Goal: Task Accomplishment & Management: Use online tool/utility

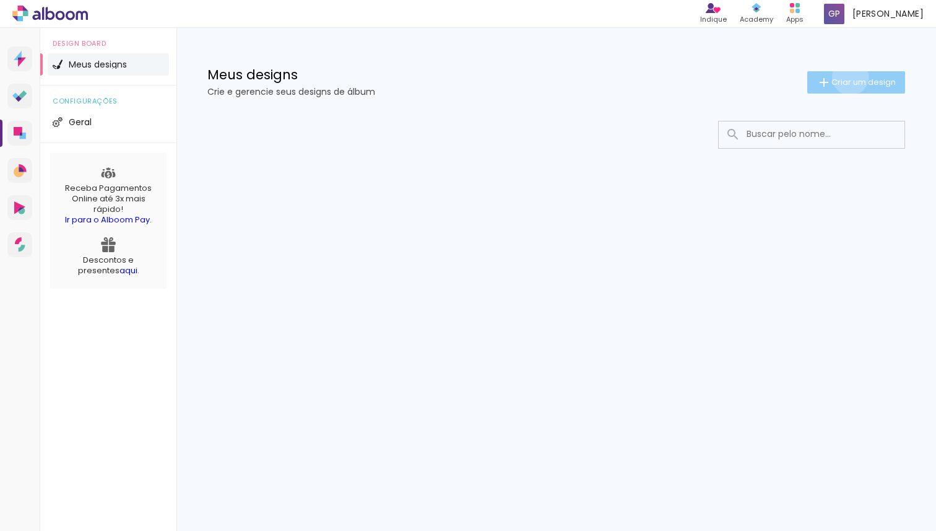
click at [848, 78] on span "Criar um design" at bounding box center [864, 82] width 64 height 8
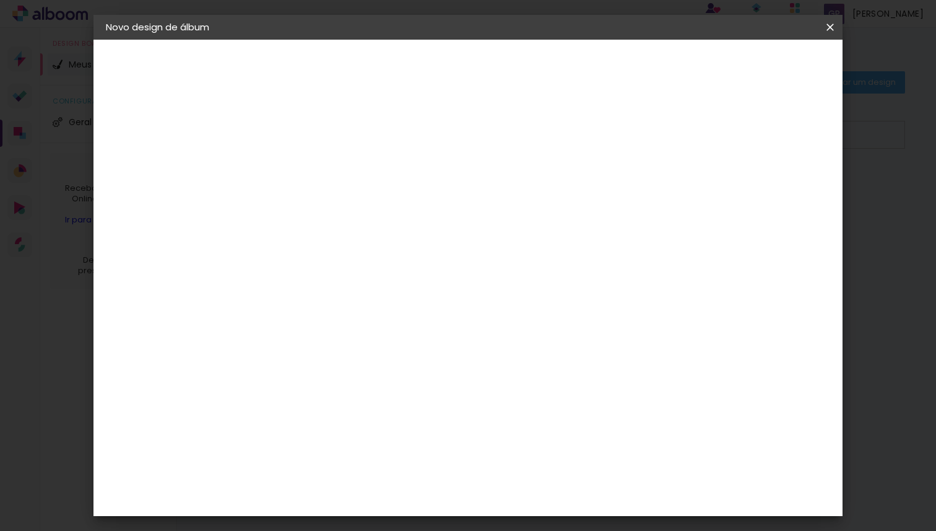
click at [308, 166] on input at bounding box center [308, 166] width 0 height 19
type input "g"
type input "[PERSON_NAME] e [PERSON_NAME]"
type paper-input "[PERSON_NAME] e [PERSON_NAME]"
click at [435, 72] on paper-button "Avançar" at bounding box center [405, 65] width 61 height 21
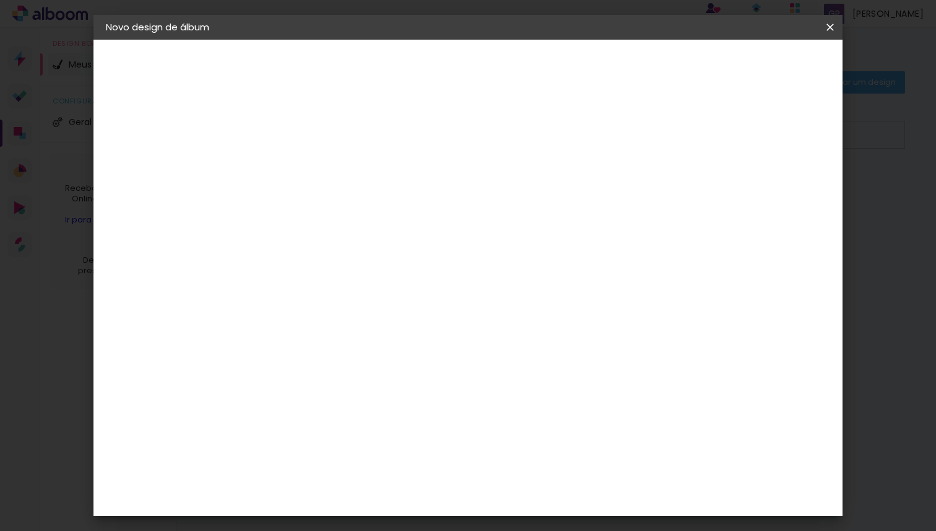
scroll to position [37, 0]
click at [0, 0] on slot "Tamanho Livre" at bounding box center [0, 0] width 0 height 0
click at [393, 158] on input "[GEOGRAPHIC_DATA]" at bounding box center [334, 161] width 115 height 15
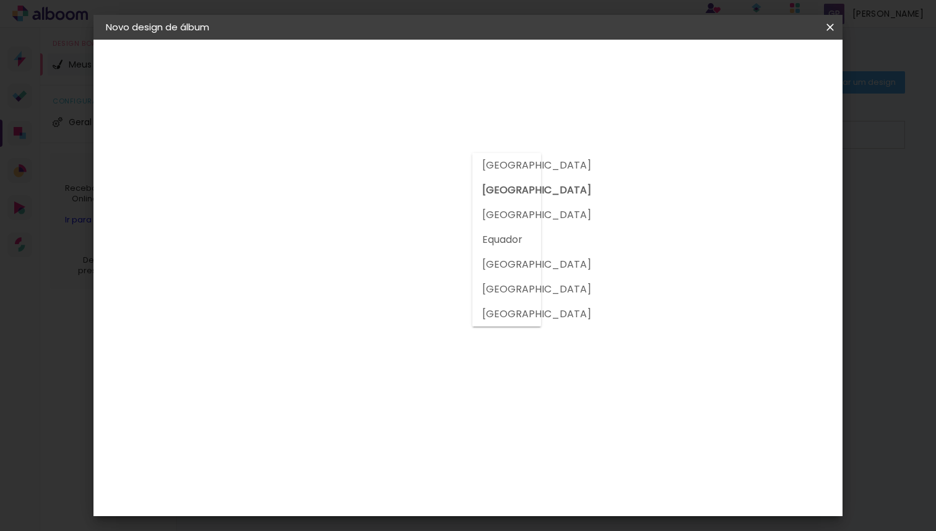
click at [407, 131] on div at bounding box center [340, 130] width 134 height 16
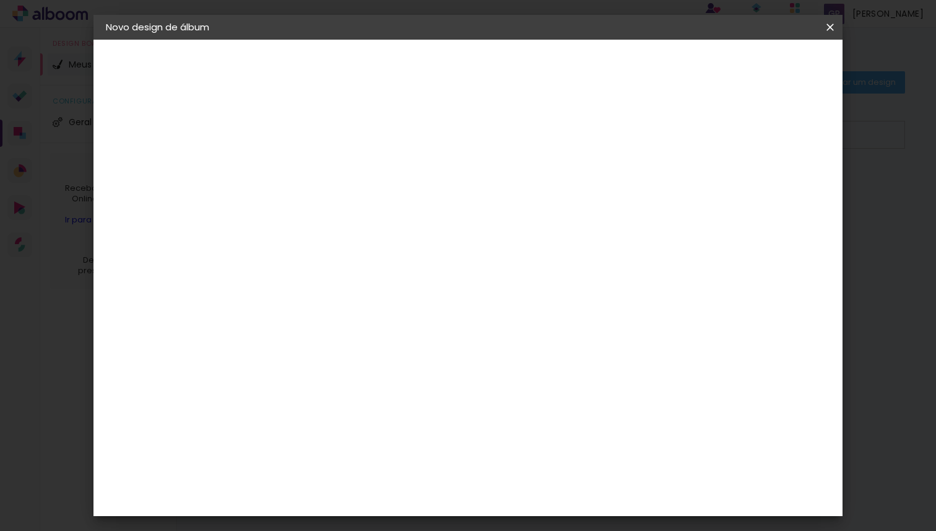
click at [403, 197] on input at bounding box center [339, 198] width 125 height 15
type input "mg"
type paper-input "mg"
click at [364, 287] on paper-item "MG Álbuns" at bounding box center [327, 282] width 109 height 32
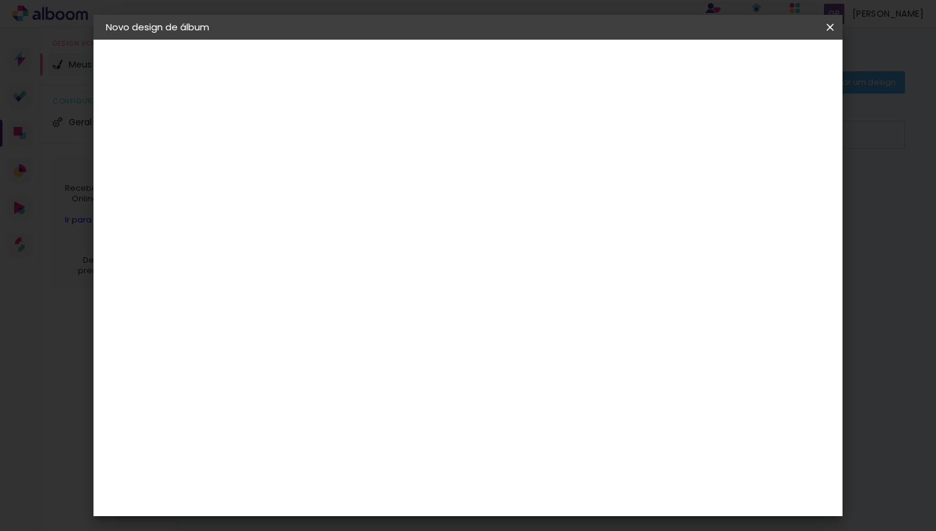
click at [333, 283] on div "MG Álbuns" at bounding box center [316, 282] width 33 height 20
click at [526, 145] on div "Fornecedor Escolha um fornecedor ou avance com o tamanho livre. Voltar Avançar" at bounding box center [390, 92] width 271 height 105
click at [0, 0] on slot "Tamanho Livre" at bounding box center [0, 0] width 0 height 0
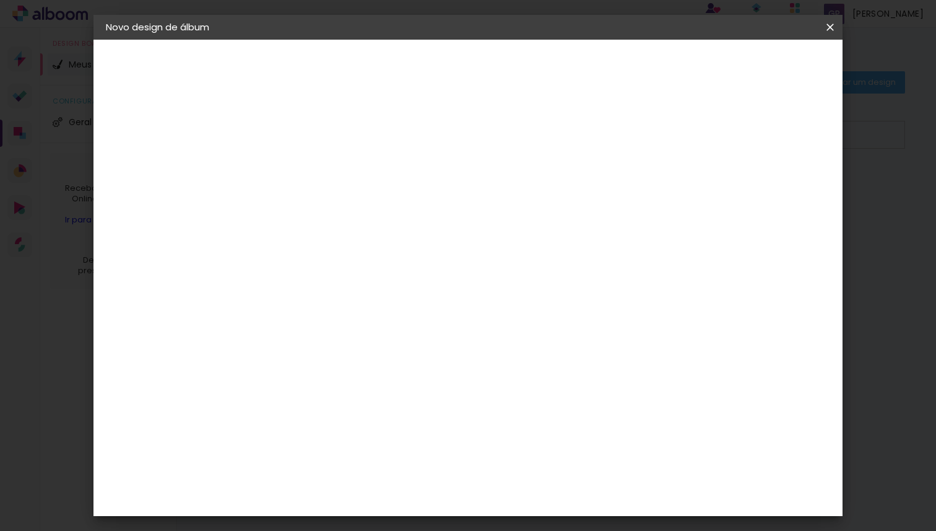
click at [333, 277] on div "MG Álbuns" at bounding box center [316, 282] width 33 height 20
click at [0, 0] on slot "Avançar" at bounding box center [0, 0] width 0 height 0
click at [392, 494] on span "30 × 30" at bounding box center [363, 510] width 58 height 33
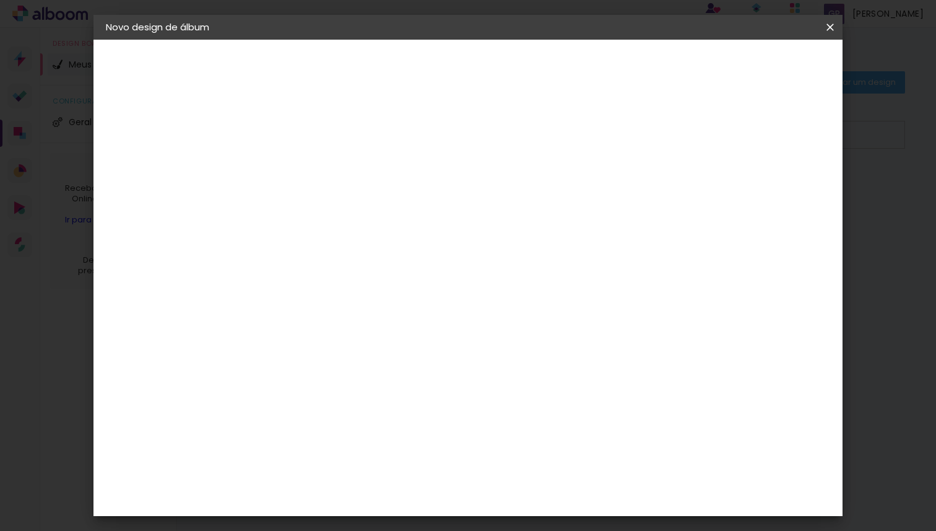
scroll to position [54, 0]
click at [0, 0] on slot "Avançar" at bounding box center [0, 0] width 0 height 0
click at [692, 136] on div at bounding box center [686, 133] width 11 height 11
type paper-checkbox "on"
click at [692, 136] on div at bounding box center [686, 133] width 11 height 11
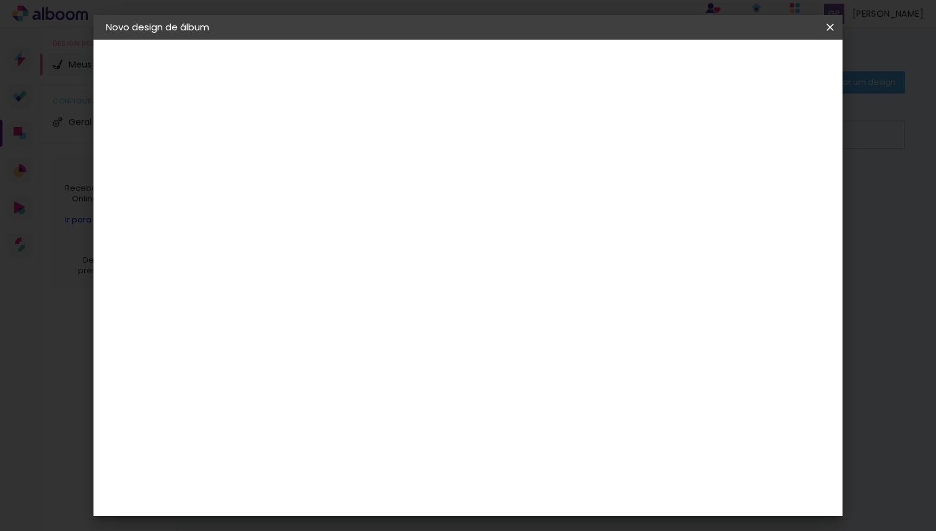
click at [692, 136] on div at bounding box center [686, 133] width 11 height 11
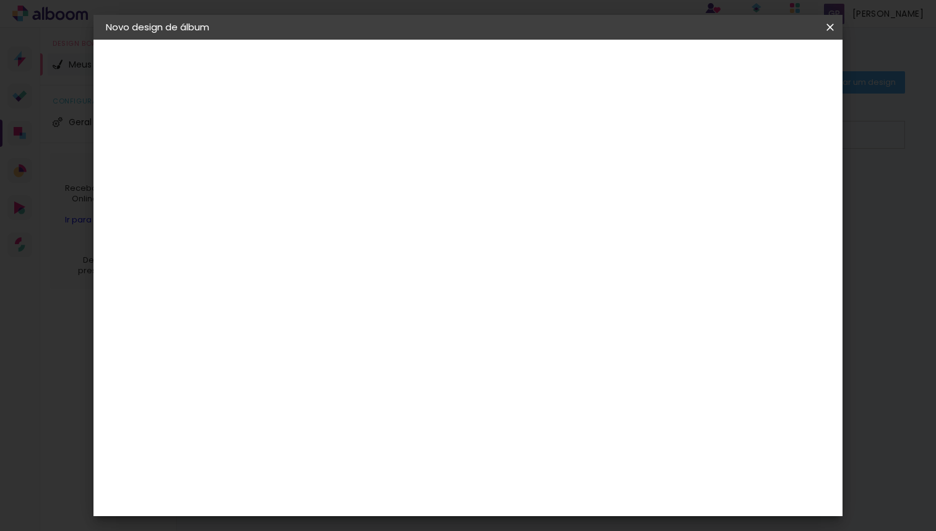
click at [774, 71] on paper-button "Iniciar design" at bounding box center [733, 65] width 81 height 21
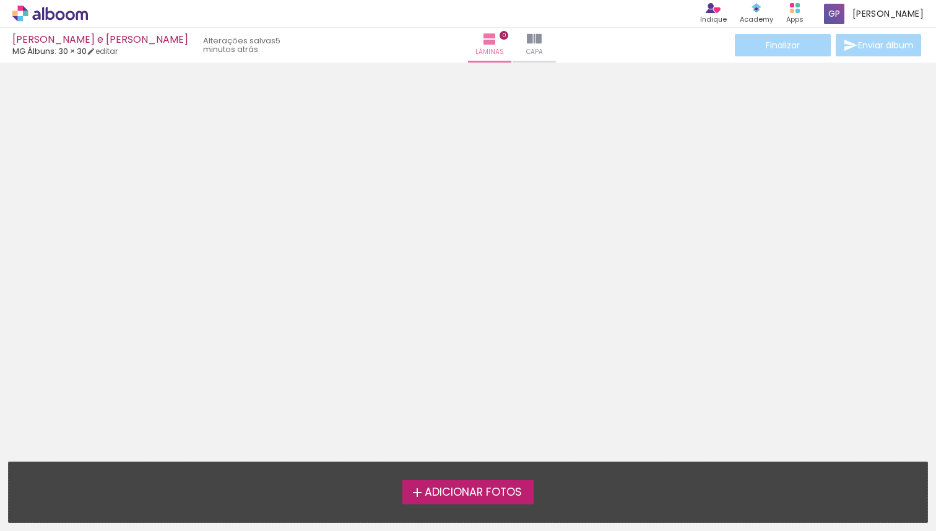
click at [453, 497] on span "Adicionar Fotos" at bounding box center [473, 492] width 97 height 11
click at [0, 0] on input "file" at bounding box center [0, 0] width 0 height 0
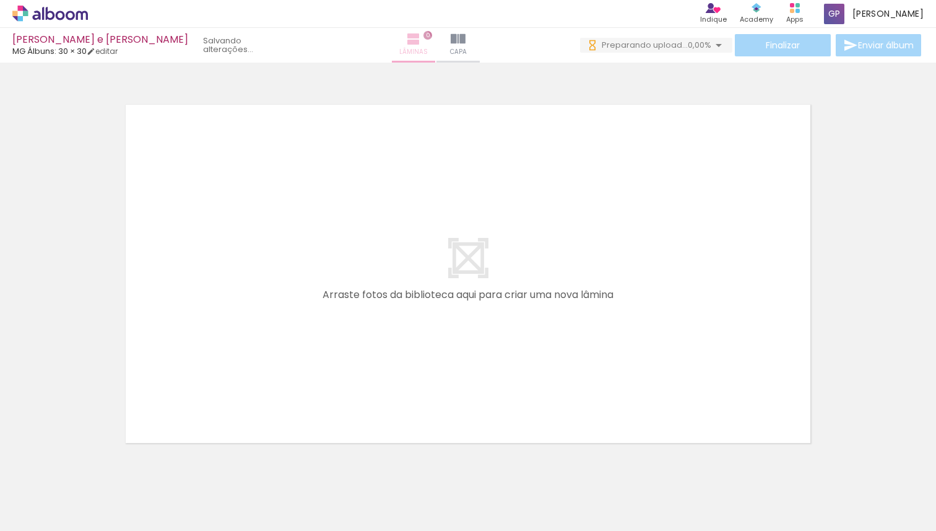
click at [412, 46] on span "Lâminas" at bounding box center [413, 51] width 28 height 11
click at [457, 41] on iron-icon at bounding box center [458, 39] width 15 height 15
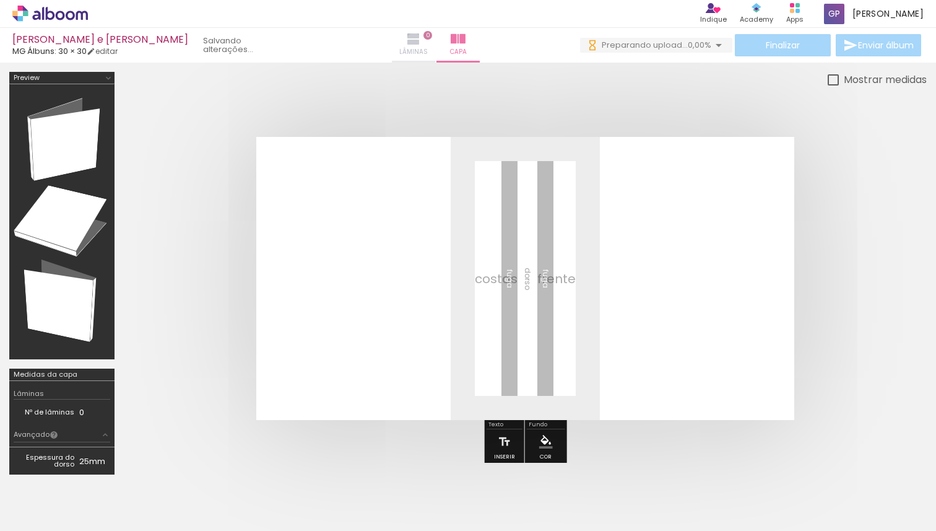
click at [414, 40] on iron-icon at bounding box center [413, 39] width 15 height 15
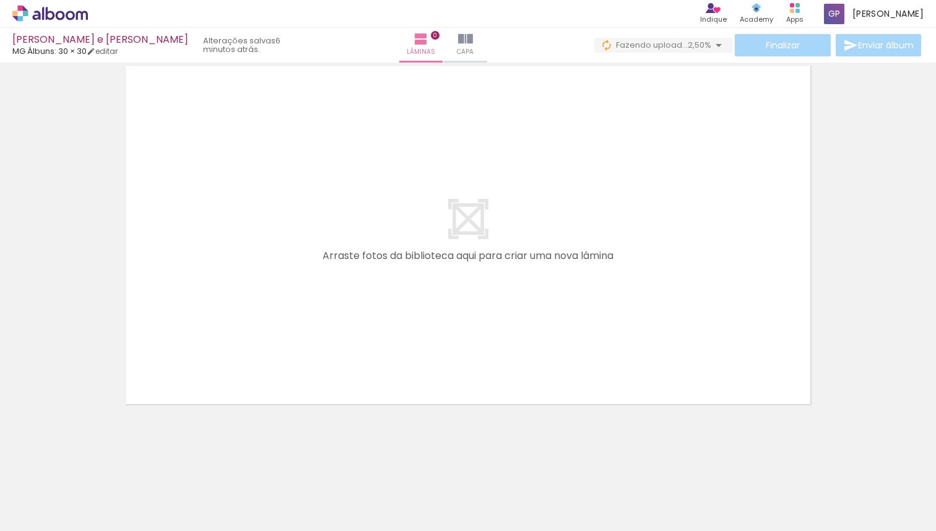
scroll to position [0, 252]
click at [701, 495] on div at bounding box center [704, 489] width 61 height 41
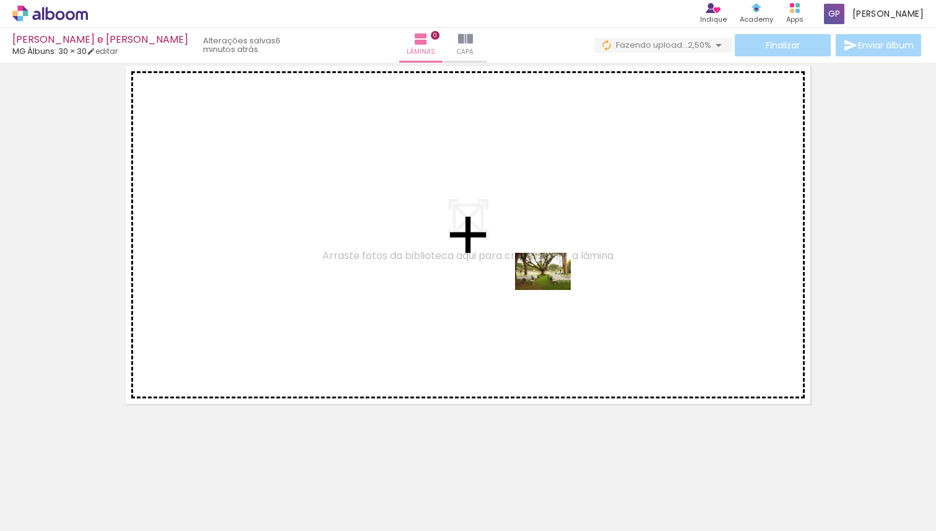
drag, startPoint x: 707, startPoint y: 497, endPoint x: 549, endPoint y: 287, distance: 263.1
click at [549, 286] on quentale-workspace at bounding box center [468, 265] width 936 height 531
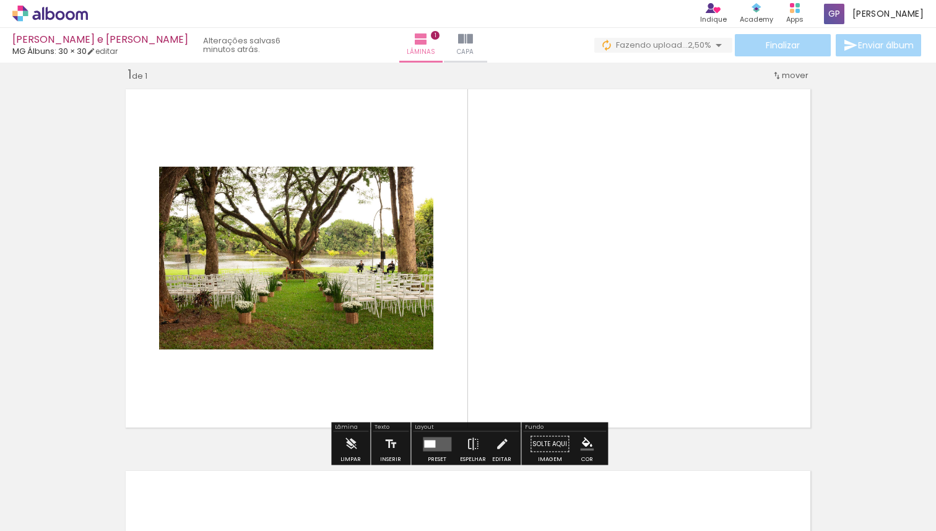
scroll to position [0, 0]
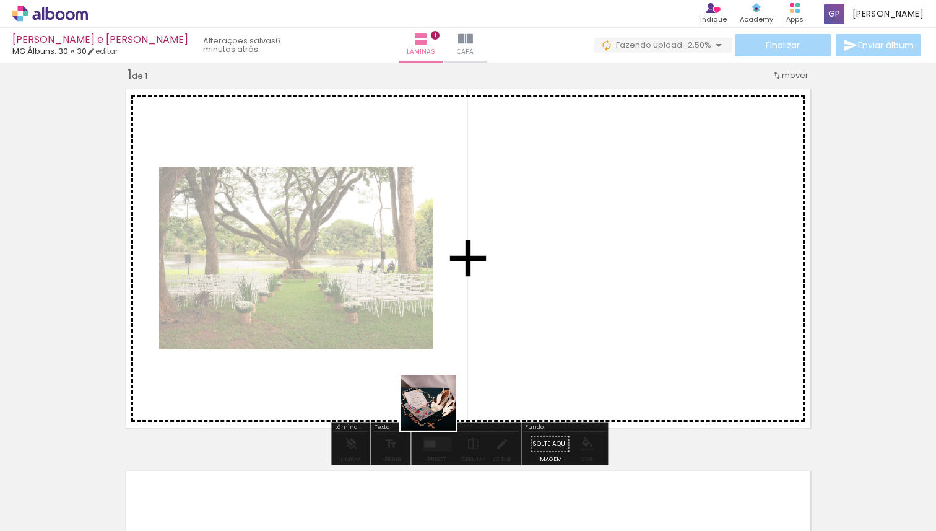
drag, startPoint x: 419, startPoint y: 496, endPoint x: 524, endPoint y: 298, distance: 224.1
click at [523, 298] on quentale-workspace at bounding box center [468, 265] width 936 height 531
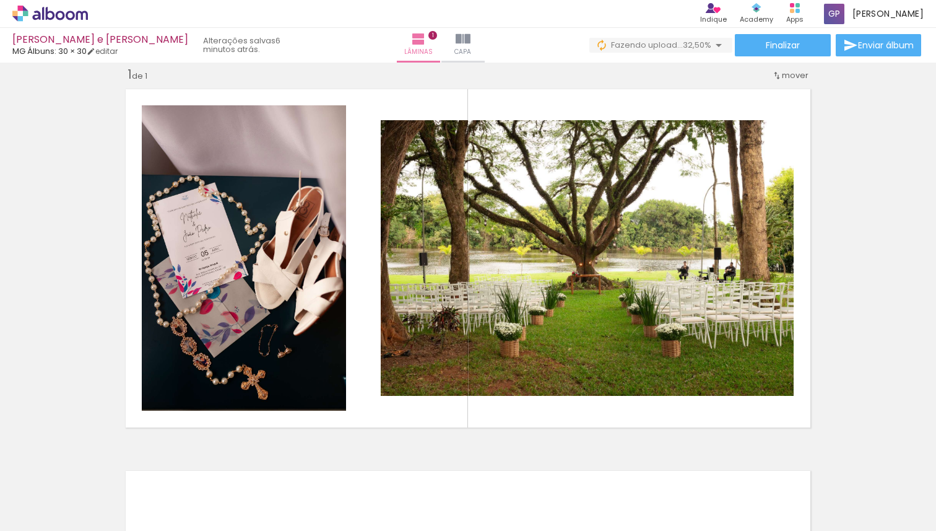
click at [64, 264] on div "Inserir lâmina 1 de 1" at bounding box center [468, 433] width 936 height 764
click at [78, 17] on icon at bounding box center [50, 14] width 76 height 16
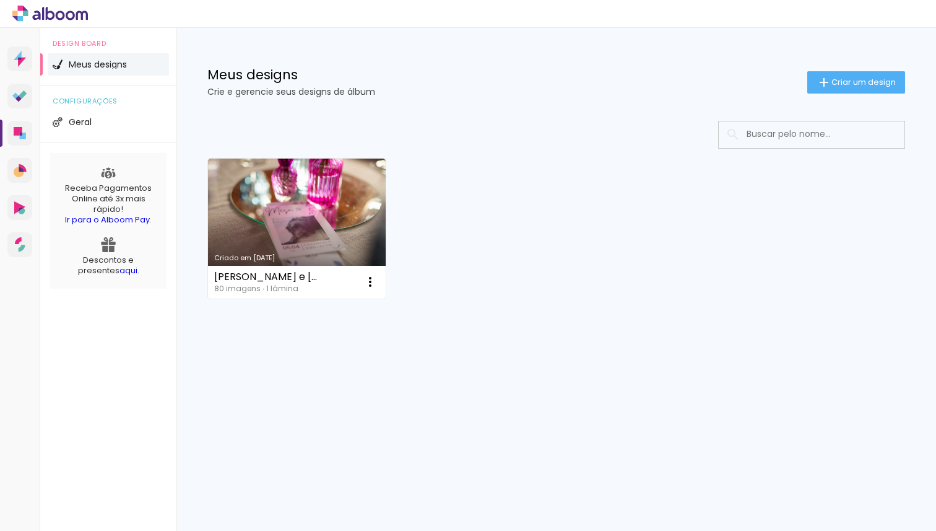
click at [21, 14] on icon at bounding box center [50, 14] width 76 height 16
click at [74, 126] on li "Geral" at bounding box center [108, 122] width 121 height 22
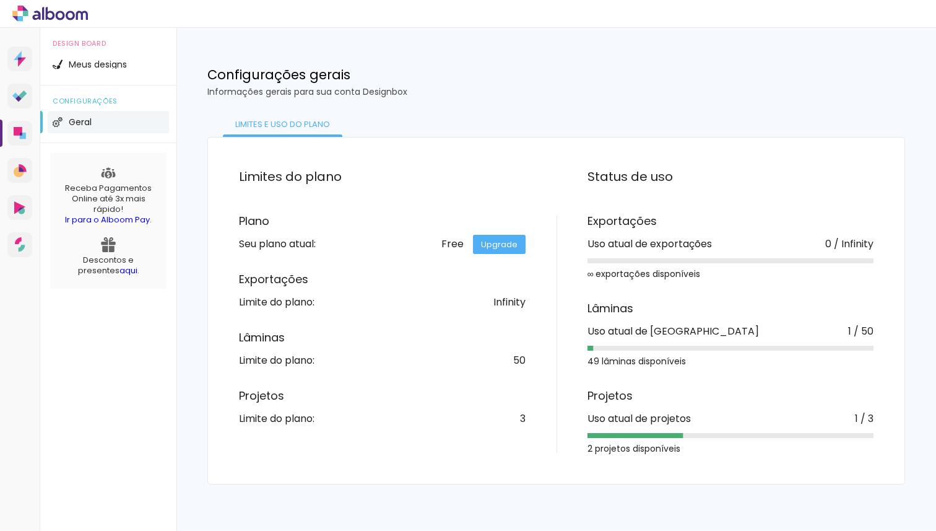
click at [98, 121] on li "Geral" at bounding box center [108, 122] width 121 height 22
click at [98, 98] on span "configurações" at bounding box center [108, 101] width 111 height 7
click at [89, 124] on span "Geral" at bounding box center [80, 122] width 23 height 9
click at [89, 100] on span "configurações" at bounding box center [108, 101] width 111 height 7
click at [77, 130] on li "Geral" at bounding box center [108, 122] width 121 height 22
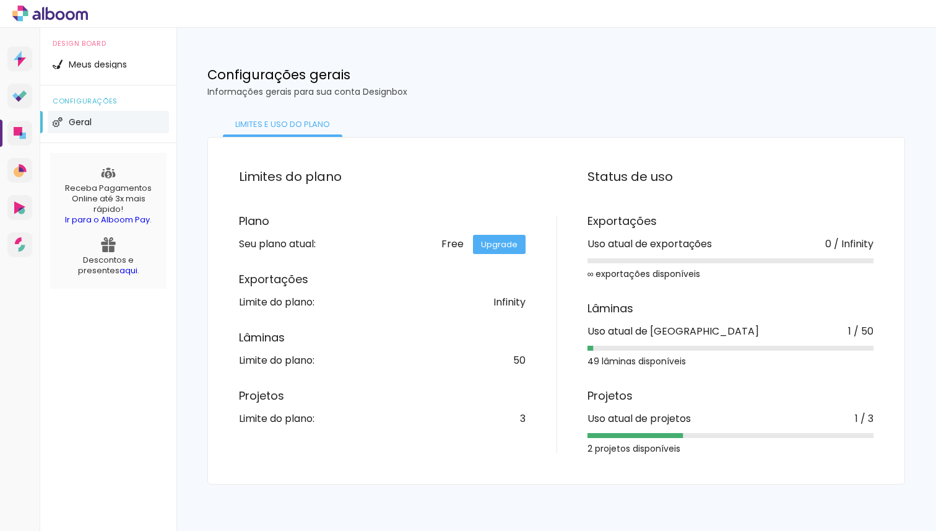
click at [33, 13] on icon at bounding box center [50, 14] width 76 height 16
